Goal: Task Accomplishment & Management: Complete application form

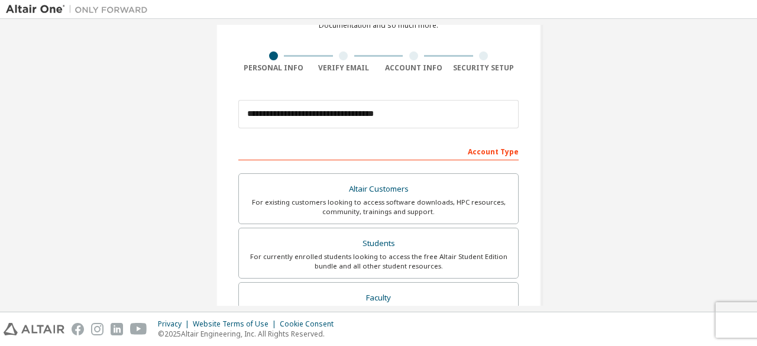
scroll to position [72, 0]
click at [399, 109] on input "**********" at bounding box center [378, 113] width 280 height 28
type input "**********"
click at [369, 265] on div "For currently enrolled students looking to access the free Altair Student Editi…" at bounding box center [378, 260] width 265 height 19
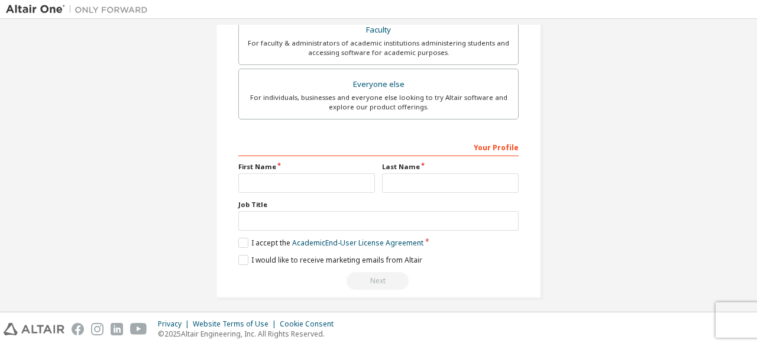
scroll to position [370, 0]
click at [238, 243] on label "I accept the Academic End-User License Agreement" at bounding box center [330, 242] width 185 height 10
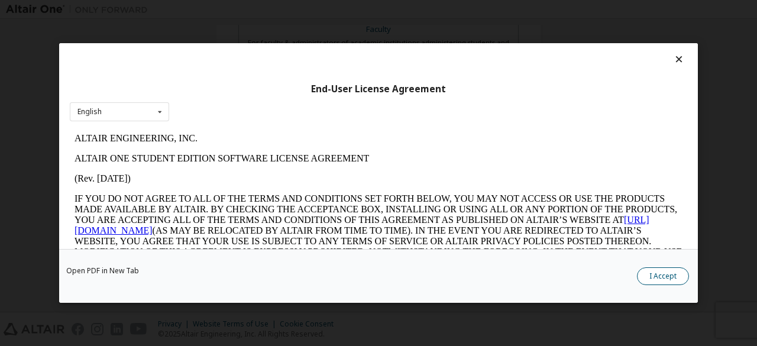
scroll to position [0, 0]
click at [661, 276] on button "I Accept" at bounding box center [663, 276] width 52 height 18
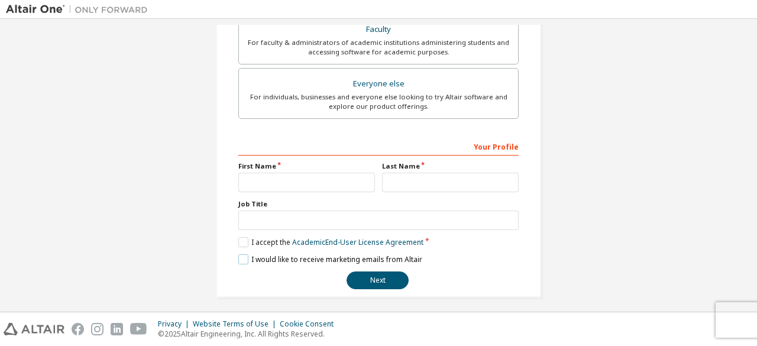
click at [241, 257] on label "I would like to receive marketing emails from Altair" at bounding box center [330, 259] width 184 height 10
click at [270, 178] on input "text" at bounding box center [306, 183] width 137 height 20
type input "**********"
click at [392, 181] on input "text" at bounding box center [450, 183] width 137 height 20
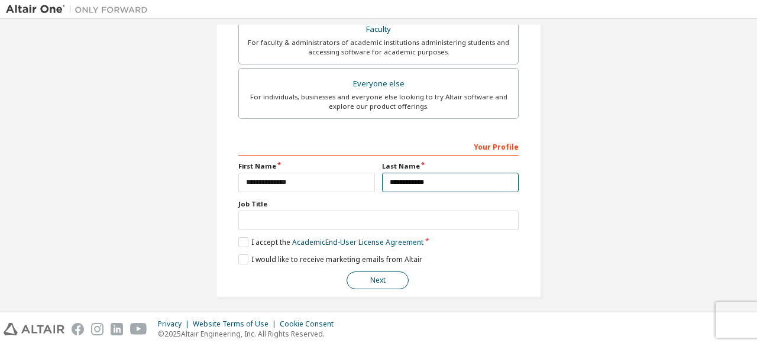
type input "**********"
click at [372, 282] on button "Next" at bounding box center [378, 280] width 62 height 18
click at [373, 272] on button "Next" at bounding box center [378, 280] width 62 height 18
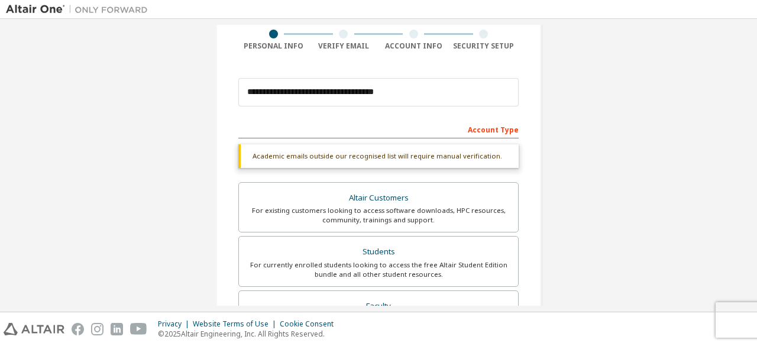
scroll to position [94, 0]
click at [377, 240] on label "Students For currently enrolled students looking to access the free Altair Stud…" at bounding box center [378, 260] width 280 height 51
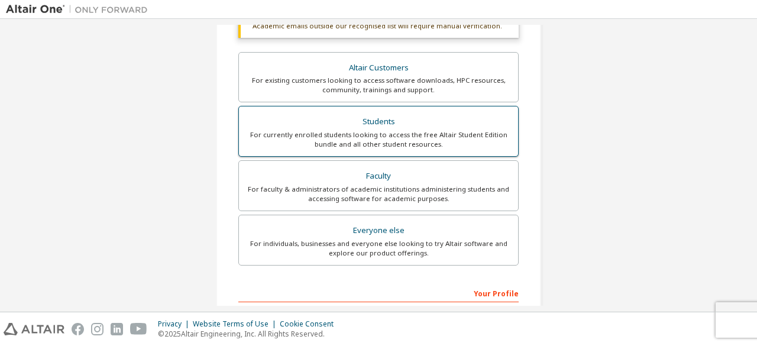
scroll to position [373, 0]
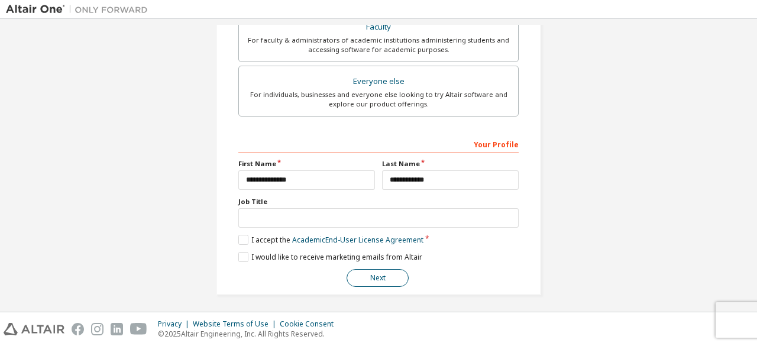
click at [373, 271] on button "Next" at bounding box center [378, 278] width 62 height 18
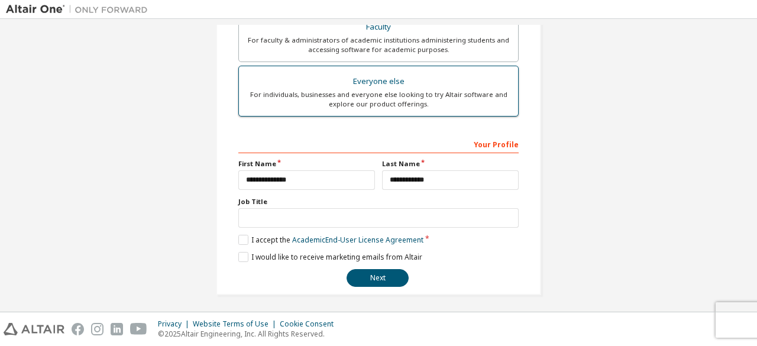
scroll to position [0, 0]
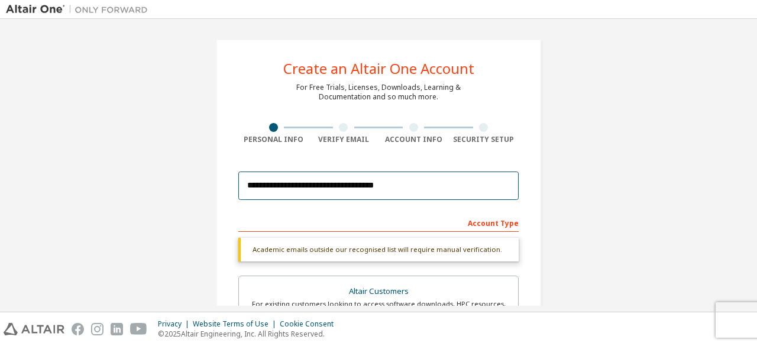
click at [398, 183] on input "**********" at bounding box center [378, 186] width 280 height 28
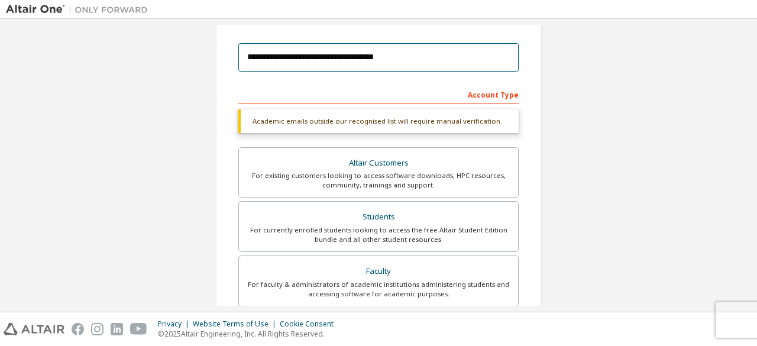
scroll to position [131, 0]
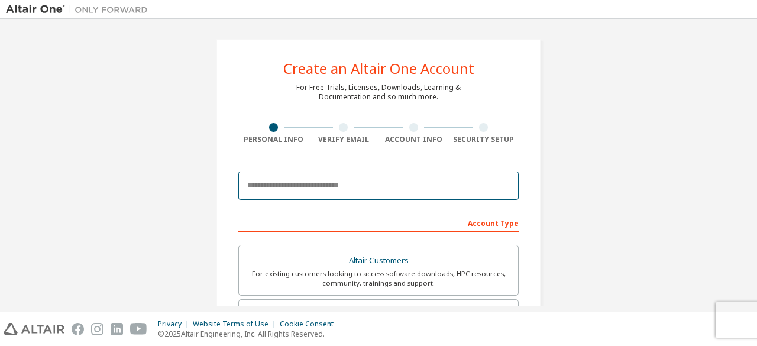
click at [402, 193] on input "email" at bounding box center [378, 186] width 280 height 28
paste input "**********"
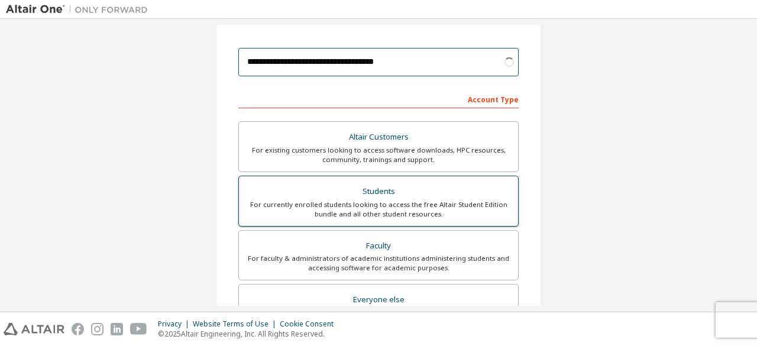
scroll to position [124, 0]
type input "**********"
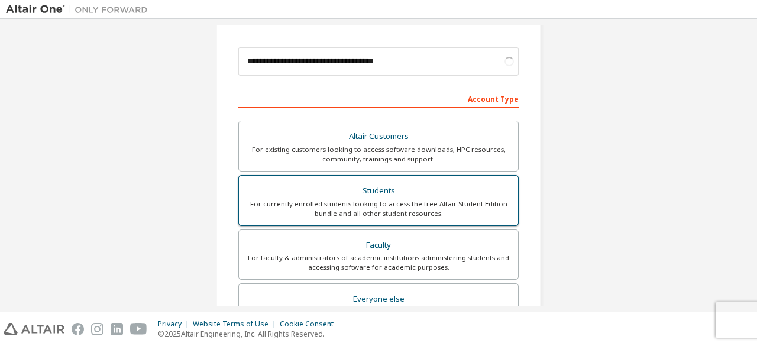
click at [388, 211] on div "For currently enrolled students looking to access the free Altair Student Editi…" at bounding box center [378, 208] width 265 height 19
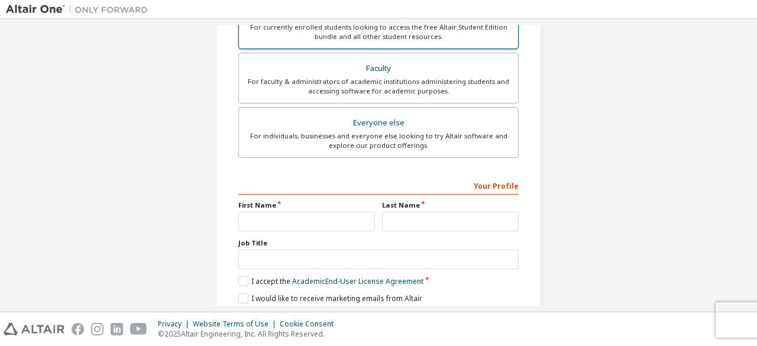
scroll to position [332, 0]
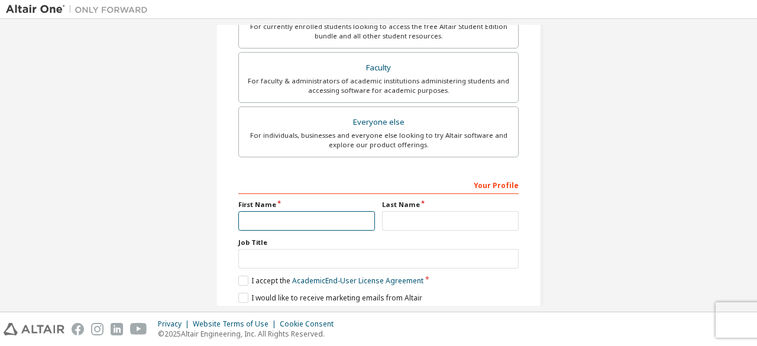
click at [314, 220] on input "text" at bounding box center [306, 221] width 137 height 20
type input "**********"
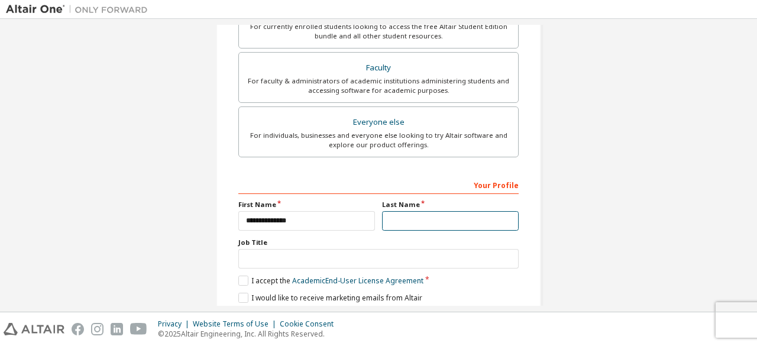
drag, startPoint x: 403, startPoint y: 216, endPoint x: 460, endPoint y: 245, distance: 63.8
click at [460, 245] on div "**********" at bounding box center [378, 251] width 280 height 153
type input "**********"
click at [243, 292] on label "I would like to receive marketing emails from Altair" at bounding box center [330, 297] width 184 height 10
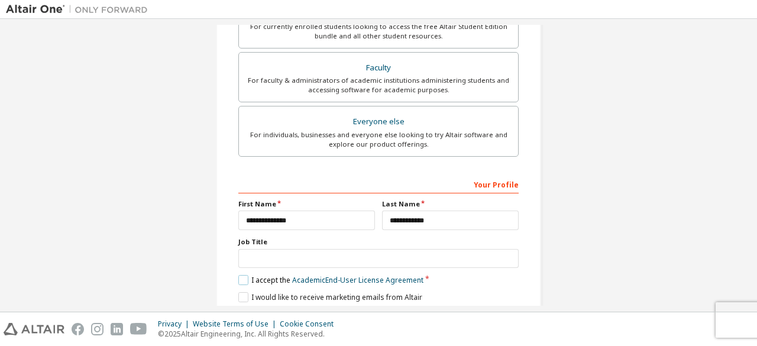
click at [240, 275] on label "I accept the Academic End-User License Agreement" at bounding box center [330, 280] width 185 height 10
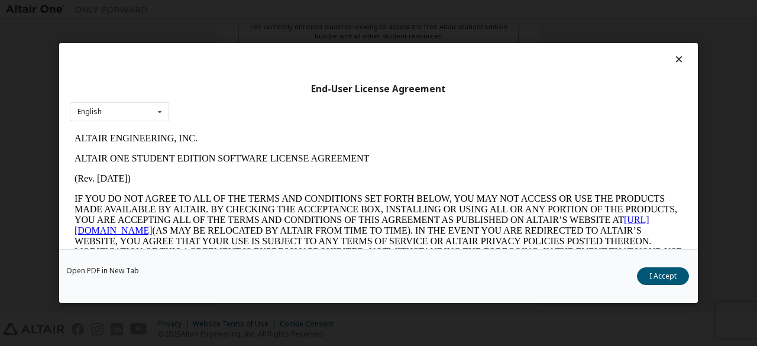
scroll to position [0, 0]
click at [665, 269] on button "I Accept" at bounding box center [663, 276] width 52 height 18
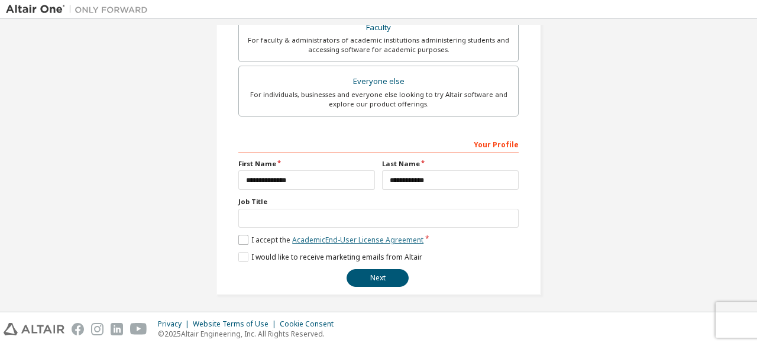
scroll to position [342, 0]
click at [382, 269] on button "Next" at bounding box center [378, 278] width 62 height 18
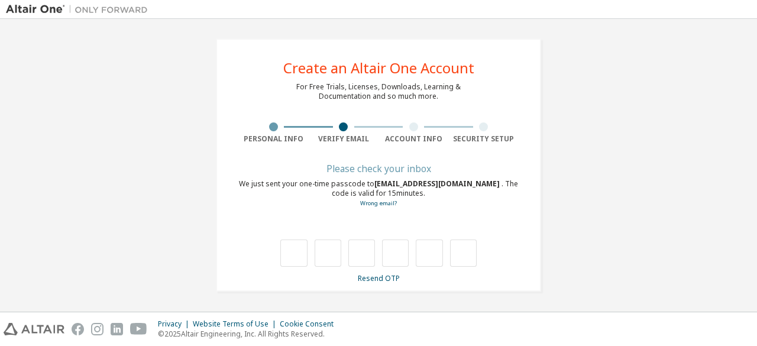
scroll to position [0, 0]
type input "*"
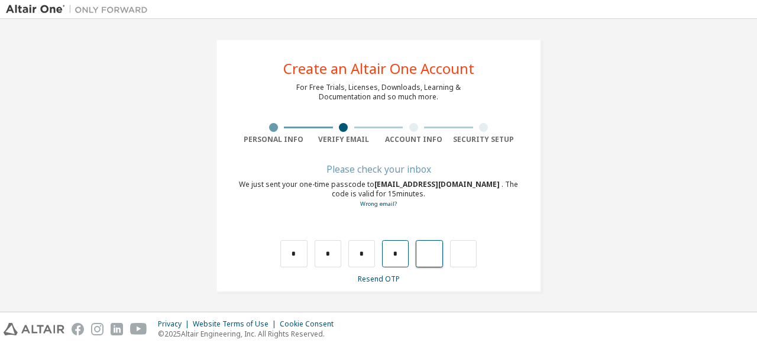
type input "*"
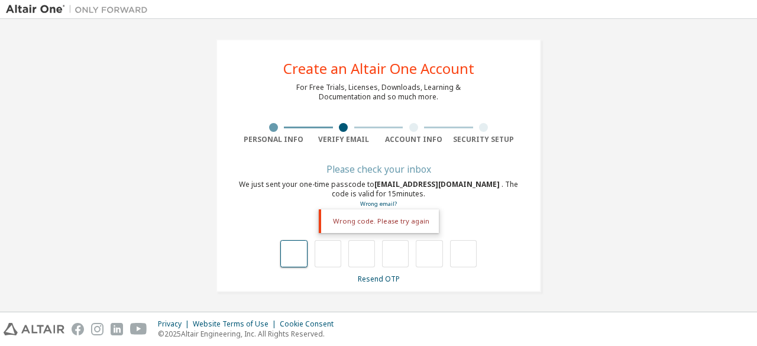
click at [281, 251] on input "text" at bounding box center [293, 253] width 27 height 27
type input "*"
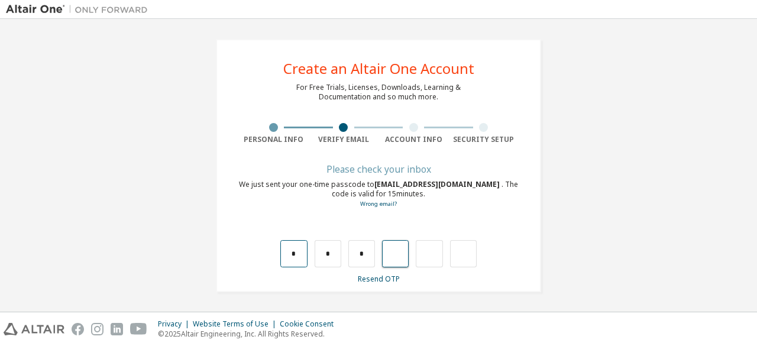
type input "*"
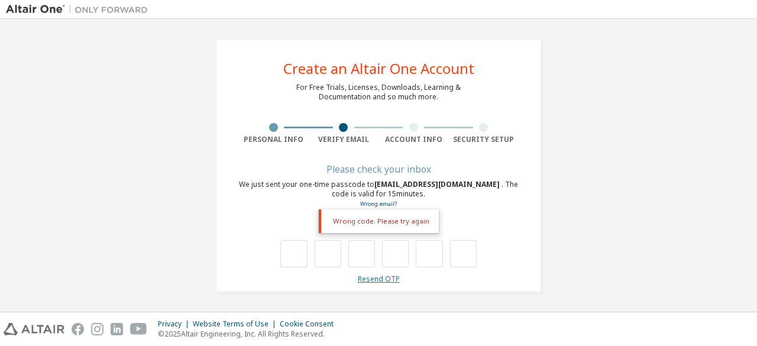
click at [373, 281] on link "Resend OTP" at bounding box center [379, 279] width 42 height 10
click at [379, 277] on link "Resend OTP" at bounding box center [379, 279] width 42 height 10
click at [437, 219] on div "Wrong code. Please try again" at bounding box center [378, 241] width 280 height 51
click at [399, 219] on div "Wrong code. Please try again" at bounding box center [379, 221] width 120 height 24
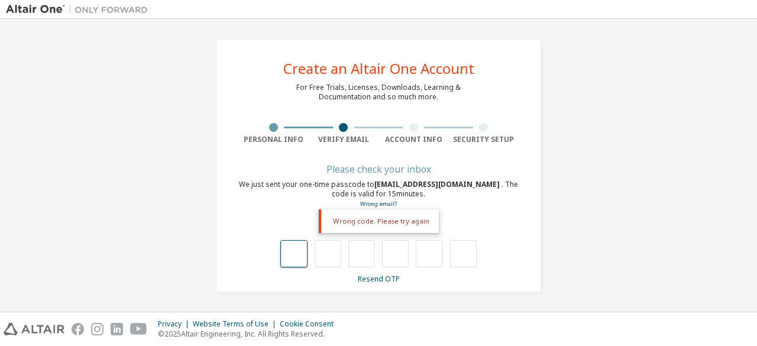
click at [297, 247] on input "text" at bounding box center [293, 253] width 27 height 27
type input "*"
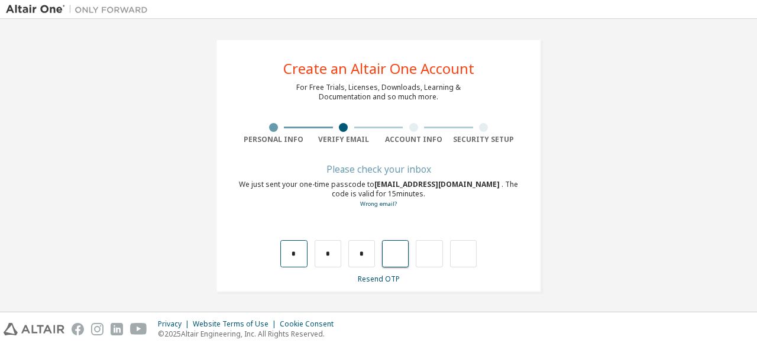
type input "*"
click at [414, 254] on div "*" at bounding box center [422, 253] width 27 height 27
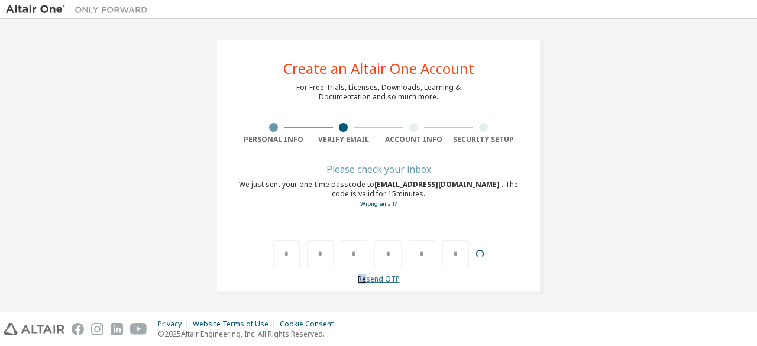
drag, startPoint x: 479, startPoint y: 253, endPoint x: 367, endPoint y: 277, distance: 114.8
click at [367, 277] on div "Please check your inbox We just sent your one-time passcode to aiyaprimagani03@…" at bounding box center [378, 225] width 280 height 118
click at [367, 277] on link "Resend OTP" at bounding box center [379, 279] width 42 height 10
click at [374, 277] on link "Resend OTP" at bounding box center [379, 279] width 42 height 10
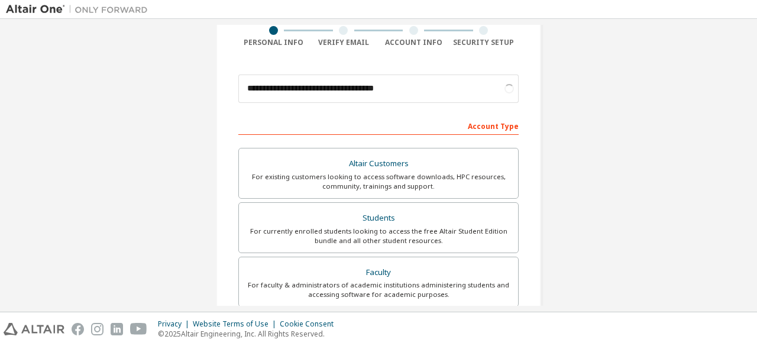
click at [335, 234] on div "For currently enrolled students looking to access the free Altair Student Editi…" at bounding box center [378, 236] width 265 height 19
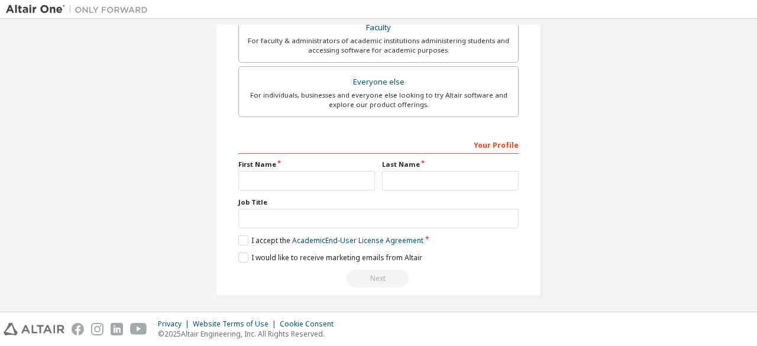
scroll to position [373, 0]
click at [293, 177] on input "text" at bounding box center [306, 180] width 137 height 20
type input "**********"
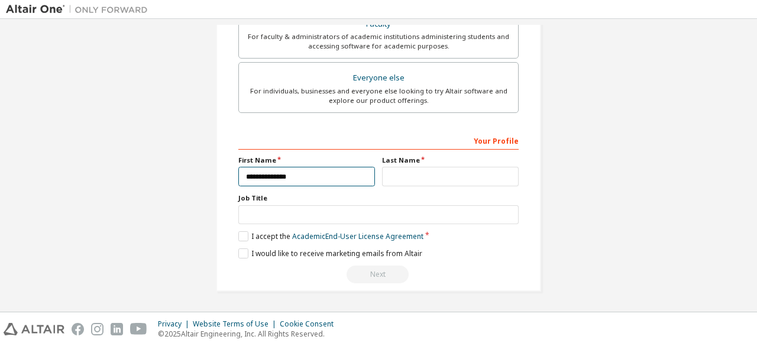
scroll to position [342, 0]
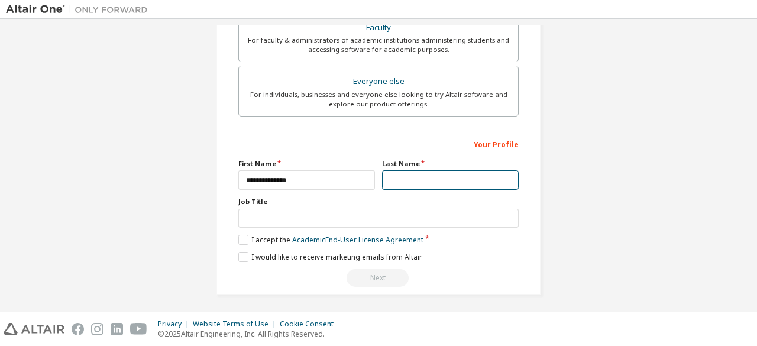
click at [407, 173] on input "text" at bounding box center [450, 180] width 137 height 20
type input "**********"
click at [242, 252] on label "I would like to receive marketing emails from Altair" at bounding box center [330, 257] width 184 height 10
click at [242, 237] on label "I accept the Academic End-User License Agreement" at bounding box center [330, 240] width 185 height 10
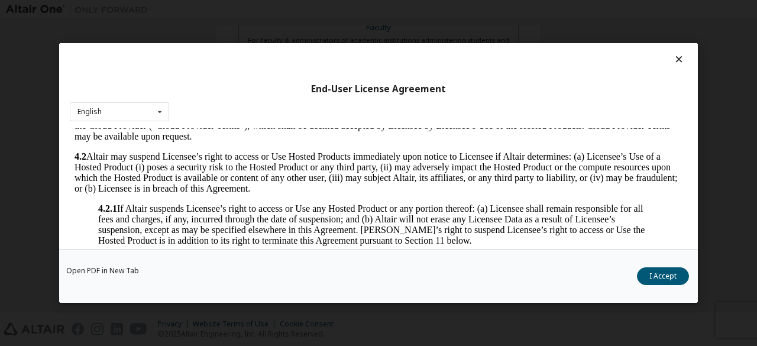
scroll to position [1032, 0]
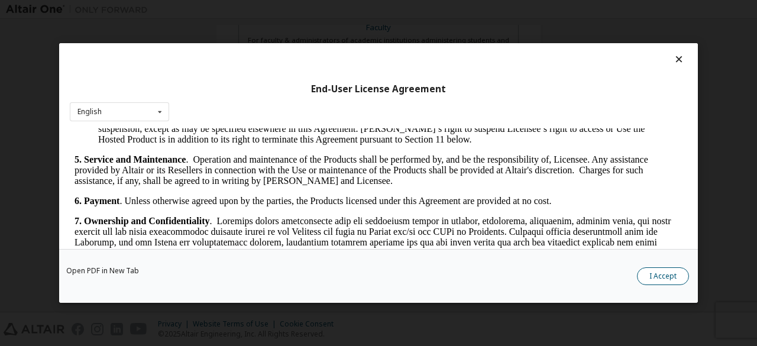
click at [656, 283] on button "I Accept" at bounding box center [663, 276] width 52 height 18
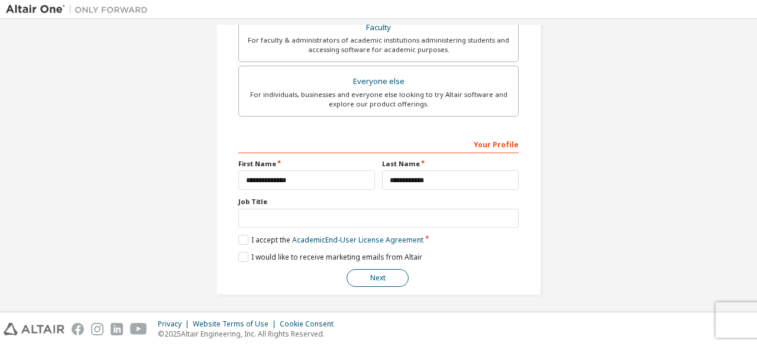
click at [381, 275] on button "Next" at bounding box center [378, 278] width 62 height 18
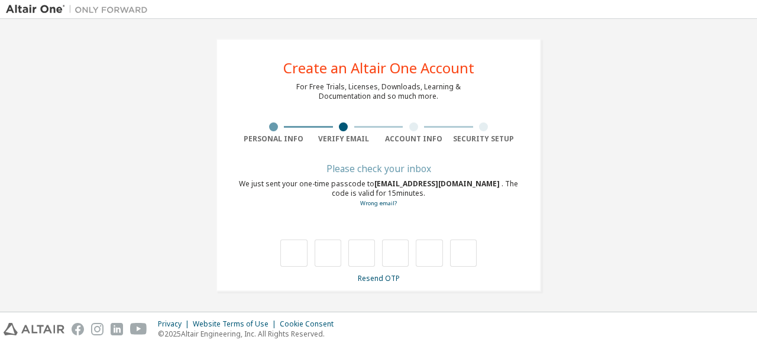
scroll to position [0, 0]
type input "*"
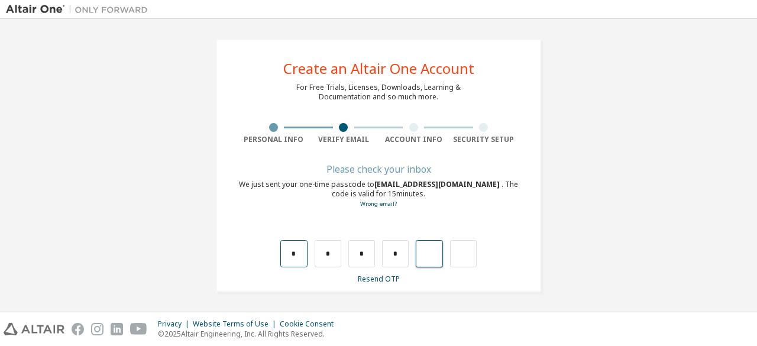
type input "*"
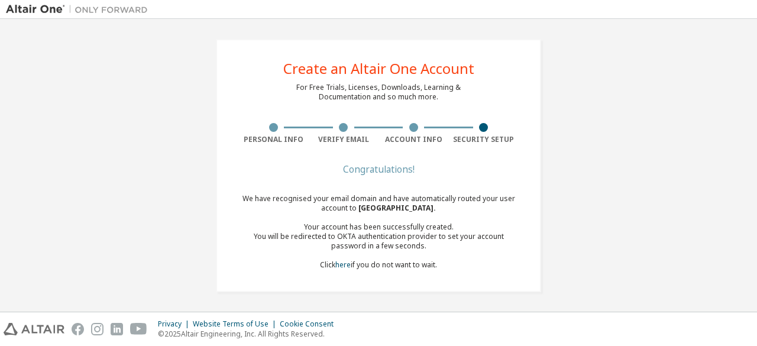
click at [325, 266] on div "We have recognised your email domain and have automatically routed your user ac…" at bounding box center [378, 232] width 280 height 76
